Goal: Book appointment/travel/reservation

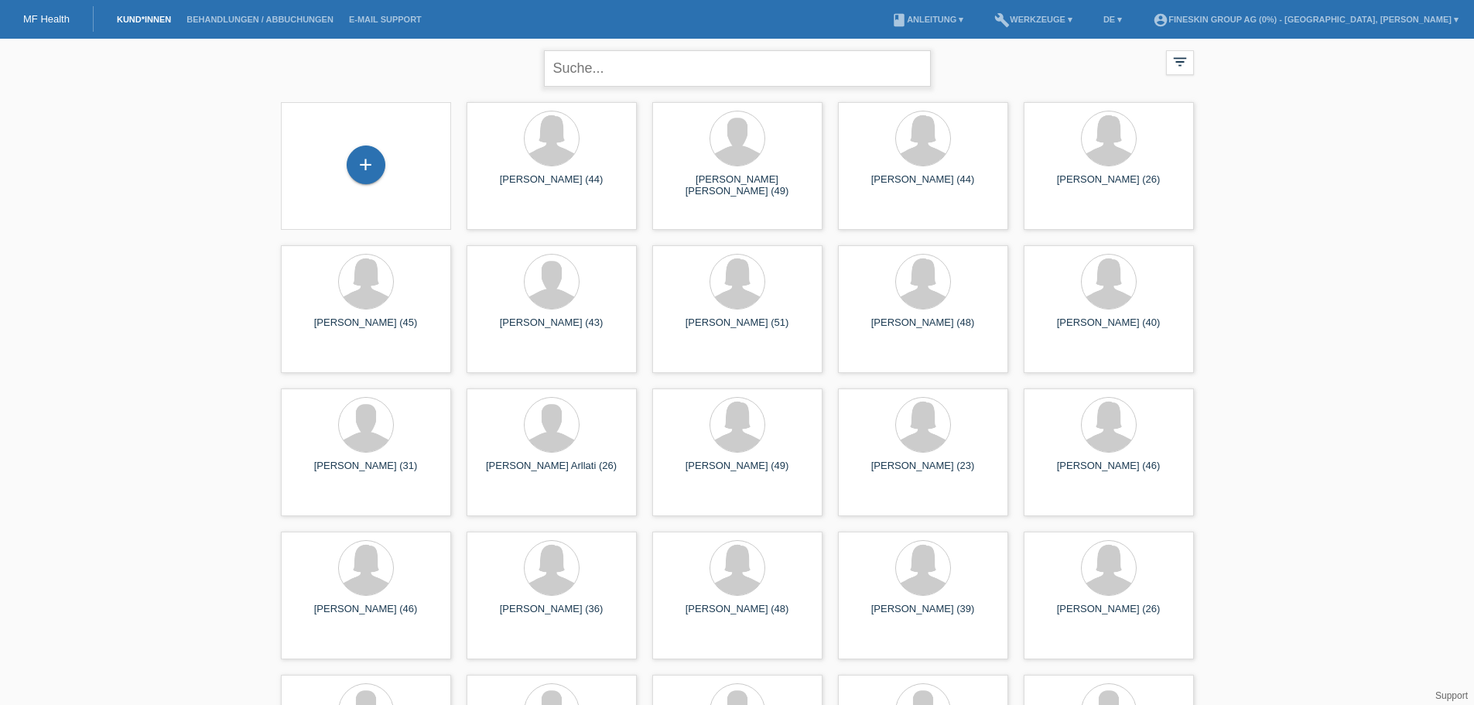
click at [602, 67] on input "text" at bounding box center [737, 68] width 387 height 36
type input "massimo"
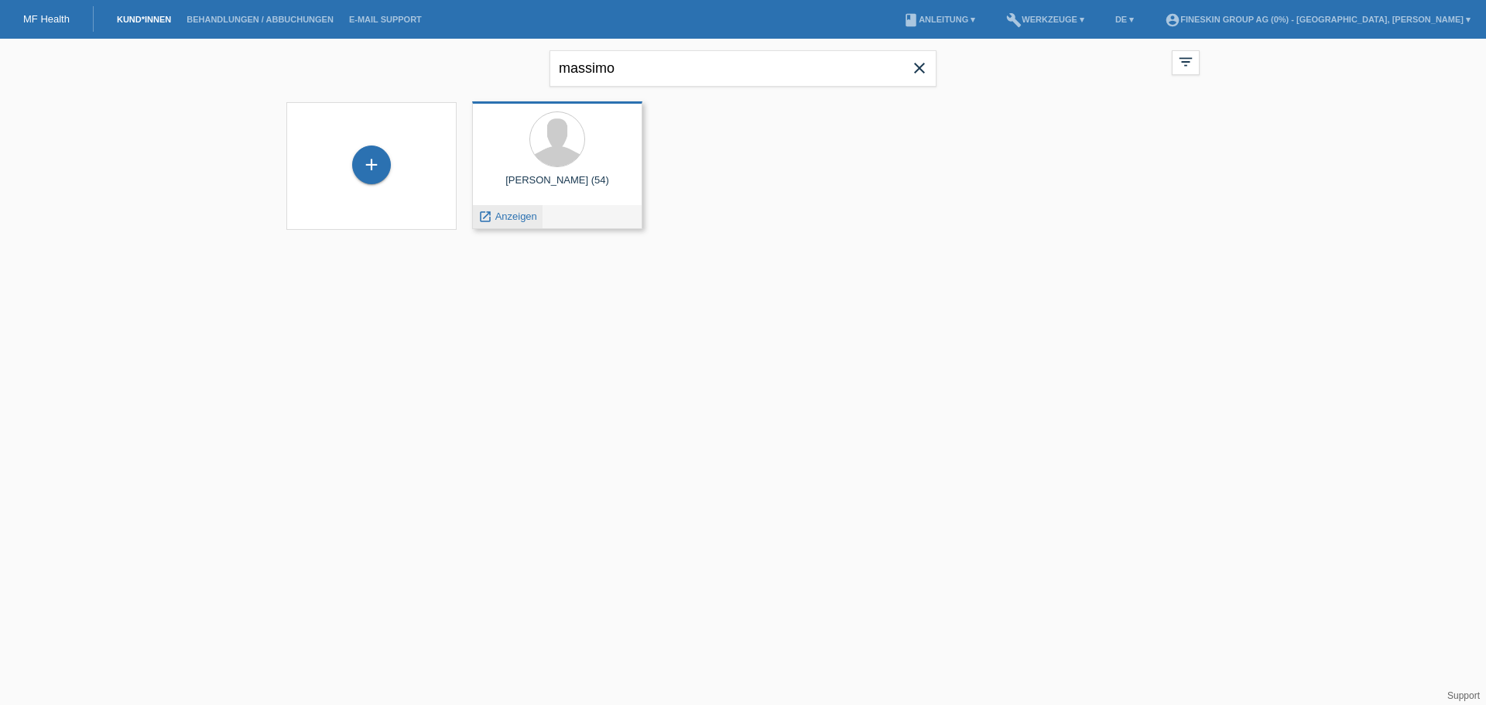
click at [529, 218] on span "Anzeigen" at bounding box center [516, 216] width 42 height 12
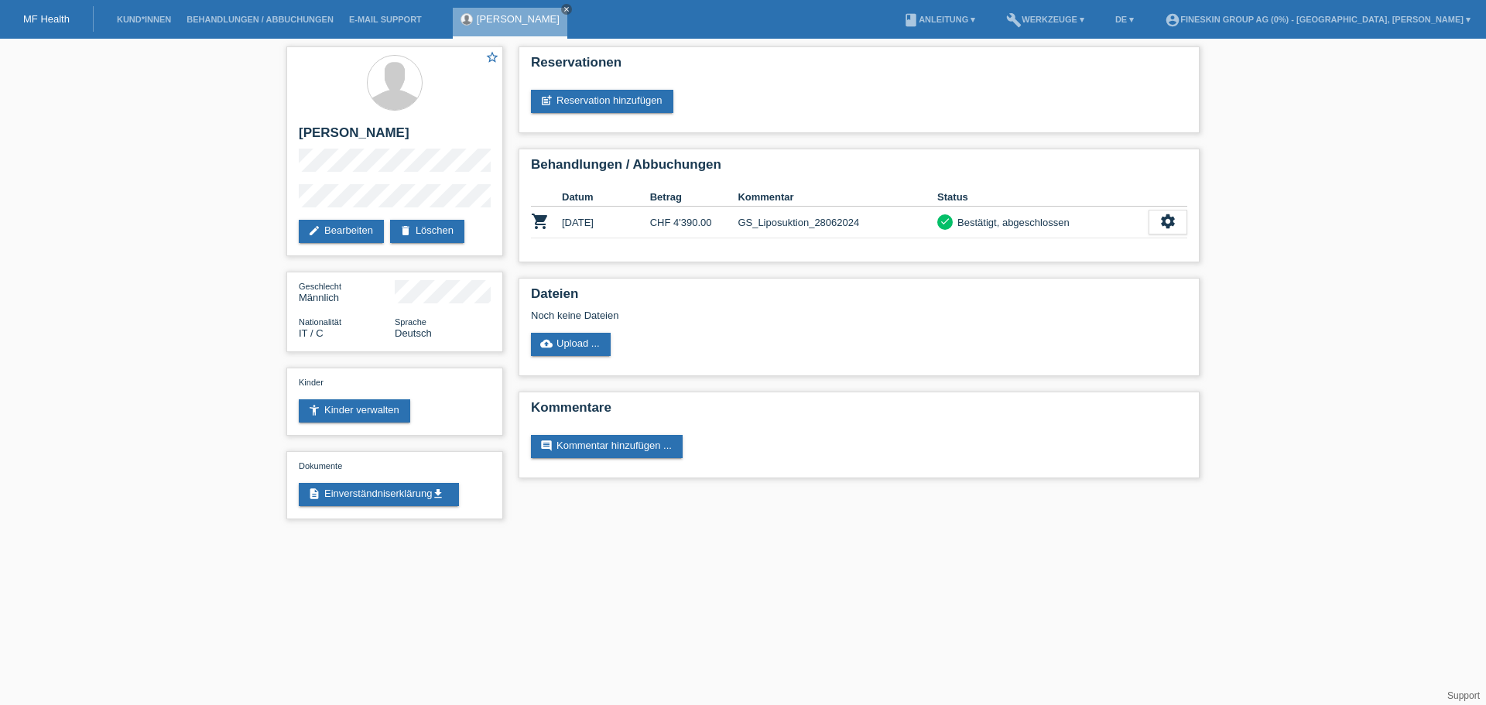
click at [78, 19] on div "MF Health" at bounding box center [47, 19] width 94 height 26
click at [63, 15] on link "MF Health" at bounding box center [46, 19] width 46 height 12
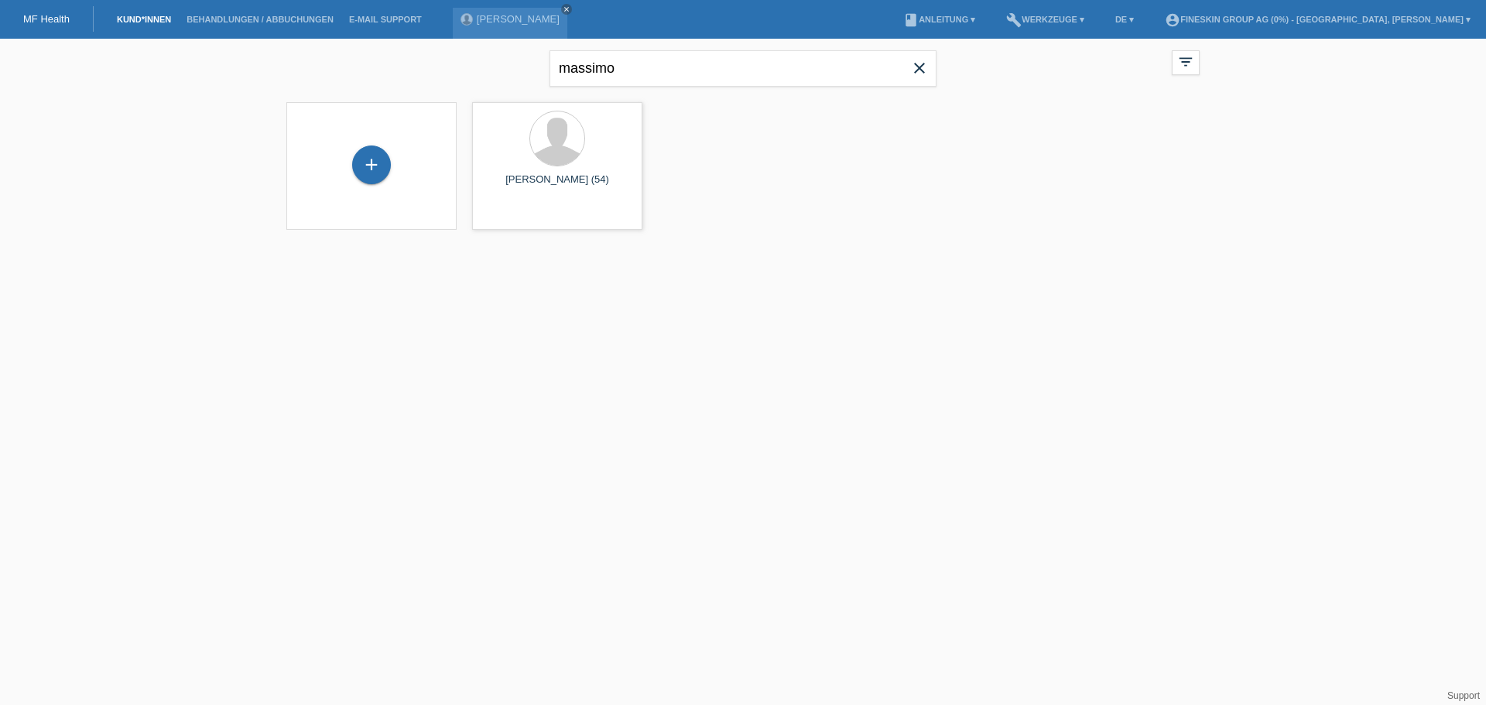
drag, startPoint x: 933, startPoint y: 63, endPoint x: 908, endPoint y: 61, distance: 24.8
click at [929, 63] on span "close" at bounding box center [919, 69] width 31 height 23
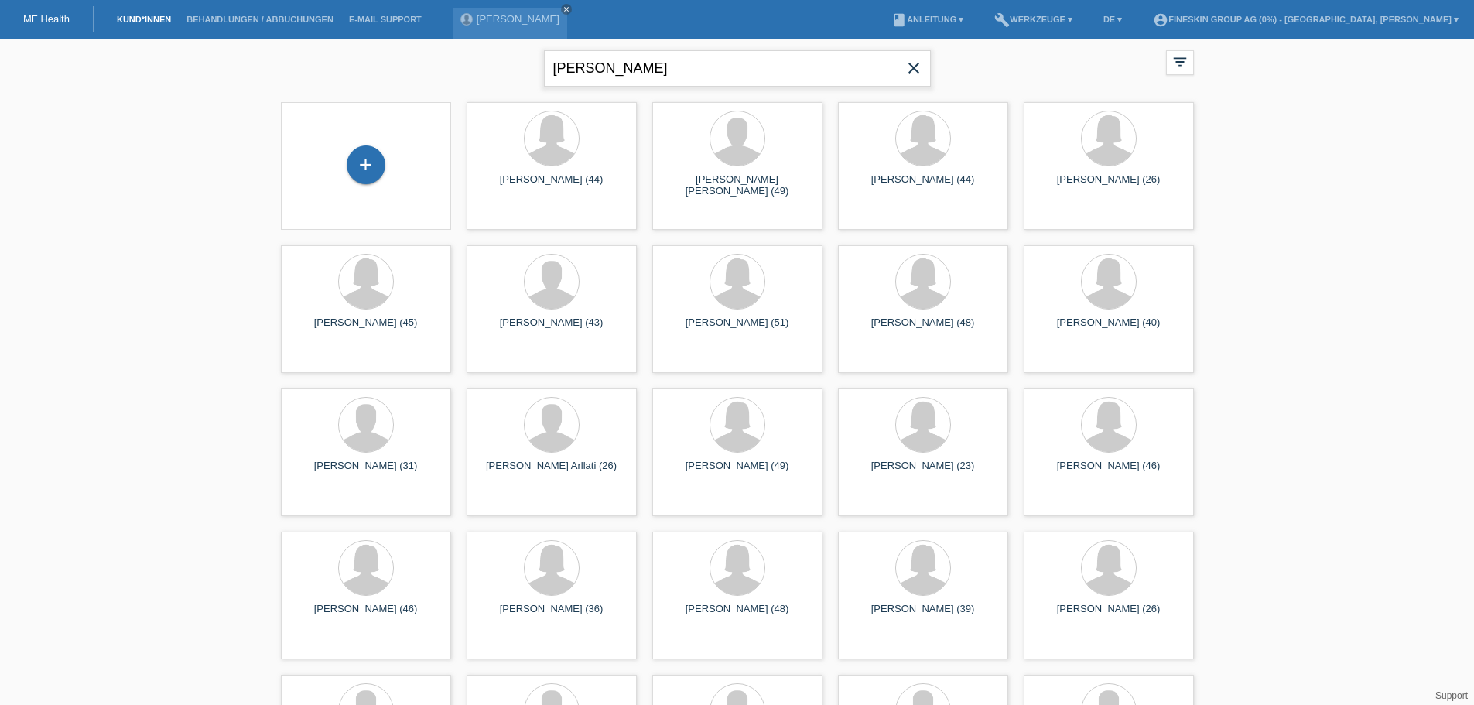
type input "capaul"
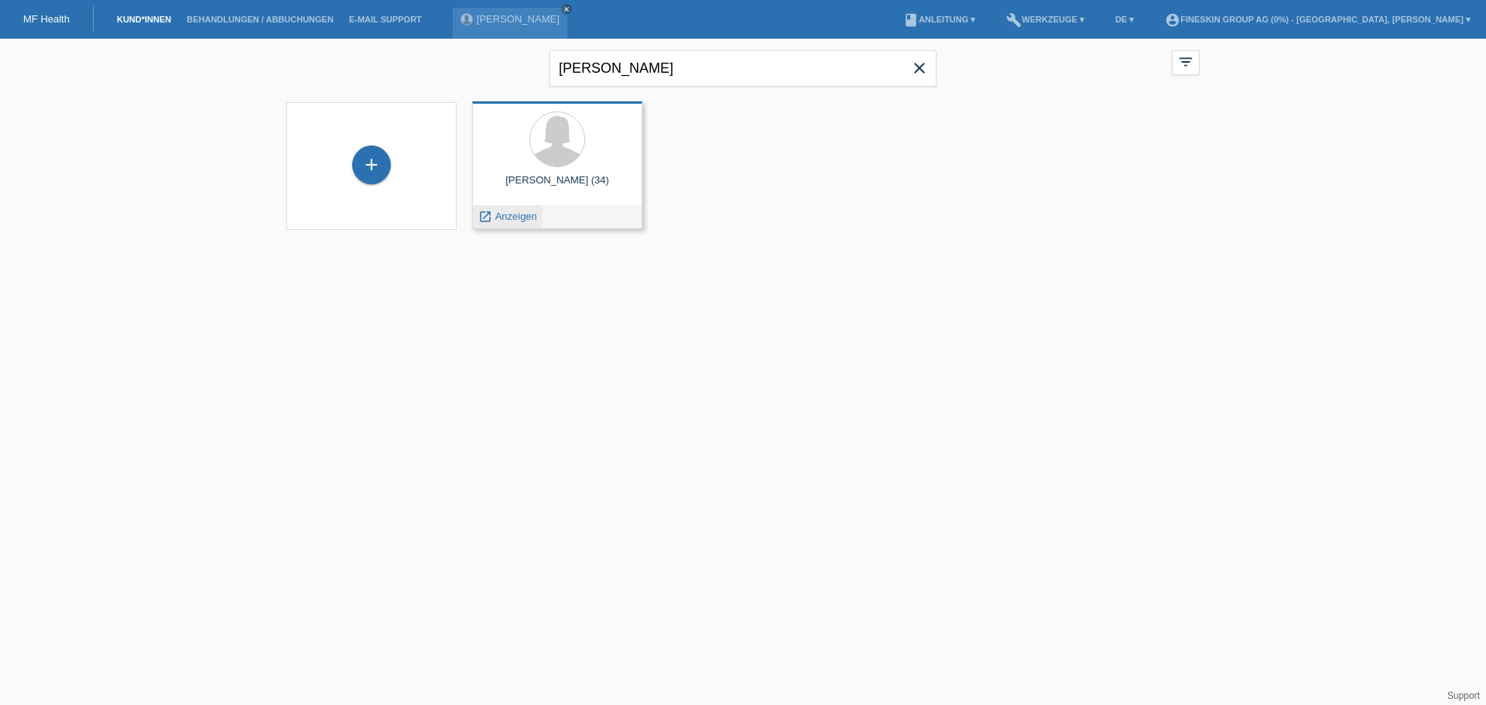
click at [511, 217] on span "Anzeigen" at bounding box center [516, 216] width 42 height 12
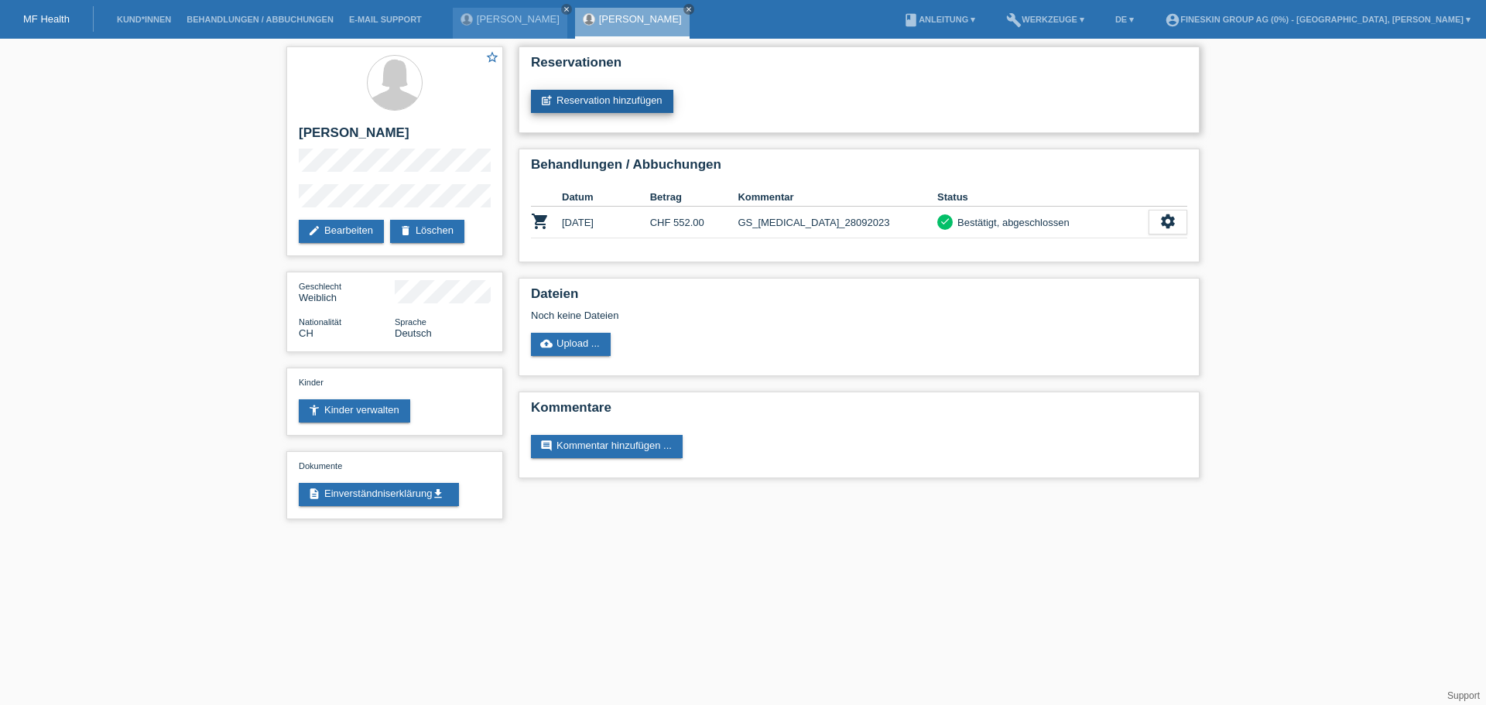
click at [643, 101] on link "post_add Reservation hinzufügen" at bounding box center [602, 101] width 142 height 23
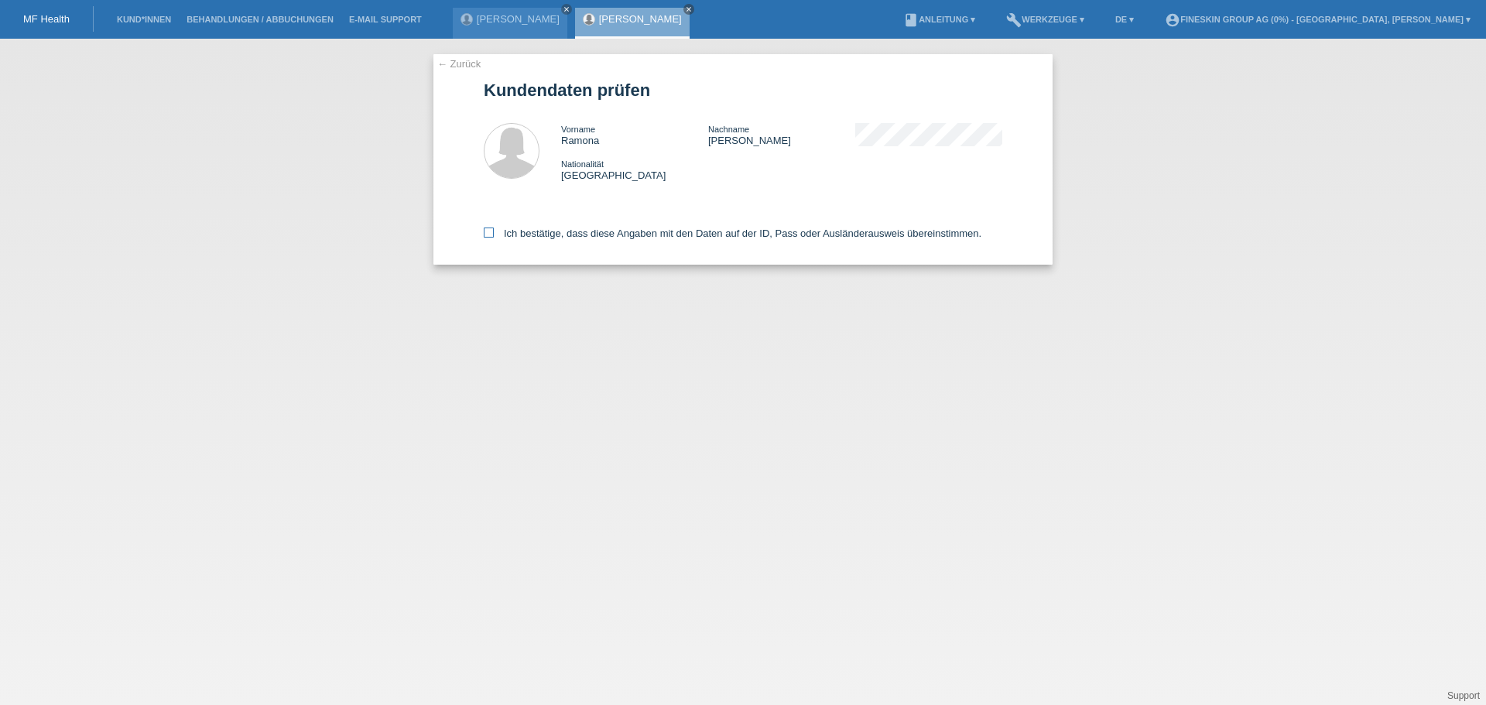
click at [823, 233] on label "Ich bestätige, dass diese Angaben mit den Daten auf der ID, Pass oder Ausländer…" at bounding box center [733, 233] width 498 height 12
click at [494, 233] on input "Ich bestätige, dass diese Angaben mit den Daten auf der ID, Pass oder Ausländer…" at bounding box center [489, 232] width 10 height 10
checkbox input "true"
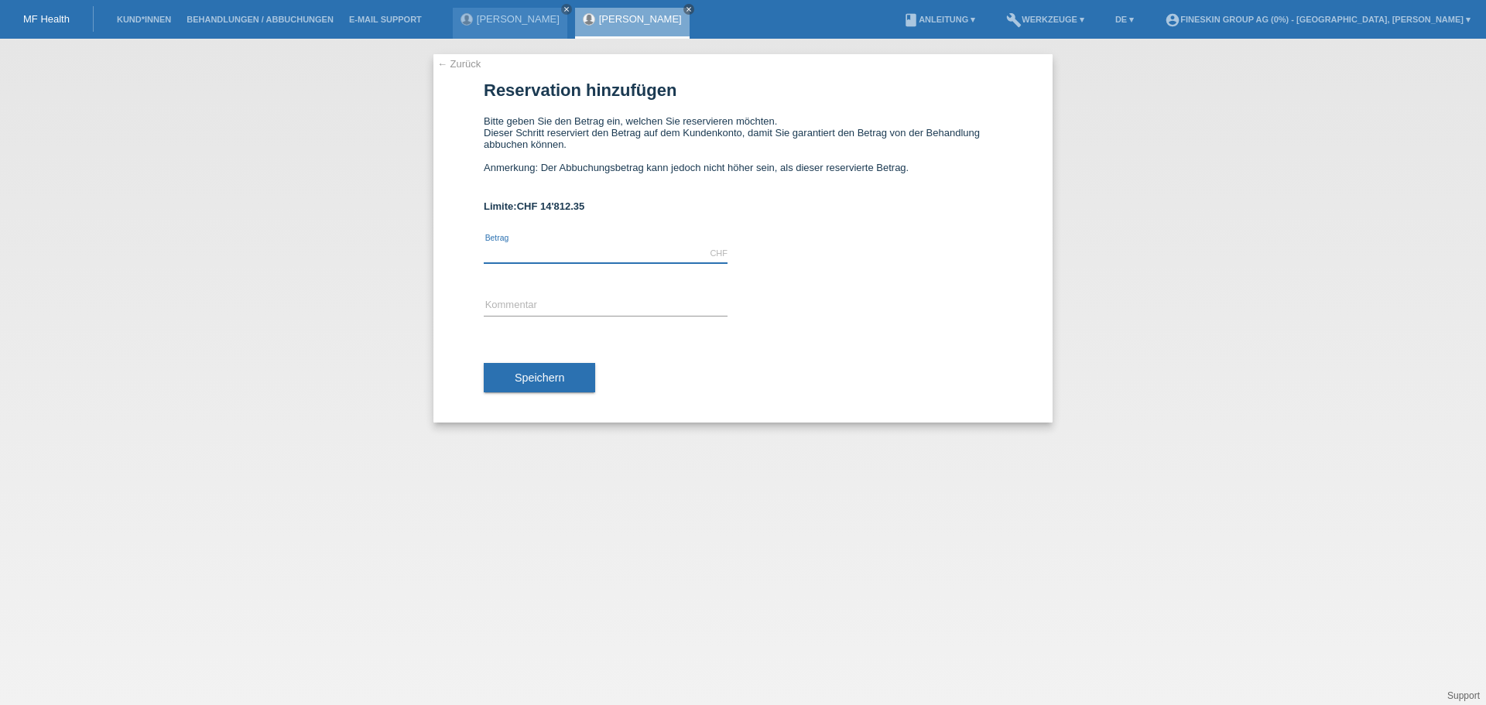
click at [546, 255] on input "text" at bounding box center [606, 253] width 244 height 19
type input "300.00"
click at [510, 304] on input "text" at bounding box center [606, 305] width 244 height 19
type input "GS_Meso_06102025"
click at [586, 374] on button "Speichern" at bounding box center [539, 377] width 111 height 29
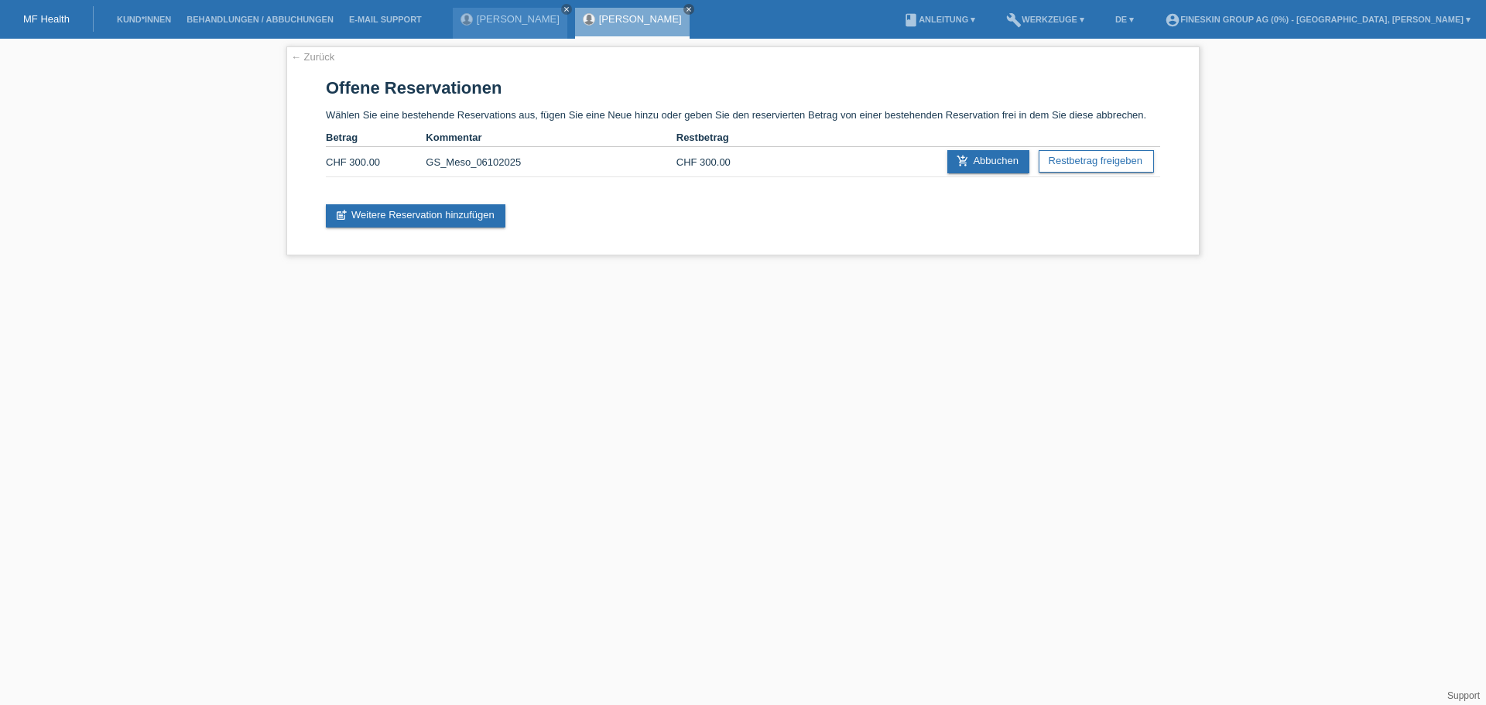
click at [50, 21] on link "MF Health" at bounding box center [46, 19] width 46 height 12
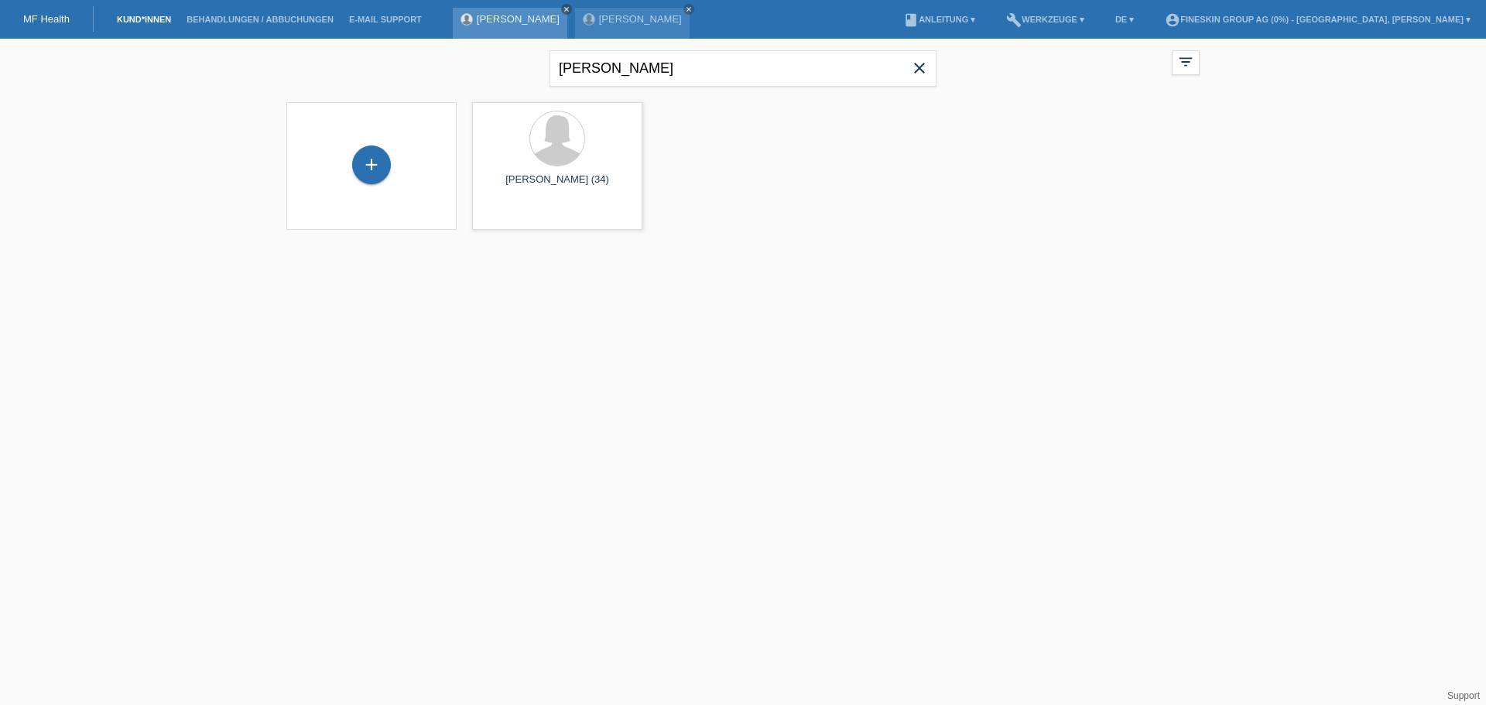
click at [562, 5] on icon "close" at bounding box center [566, 9] width 8 height 8
click at [562, 7] on icon "close" at bounding box center [566, 9] width 8 height 8
